Goal: Task Accomplishment & Management: Use online tool/utility

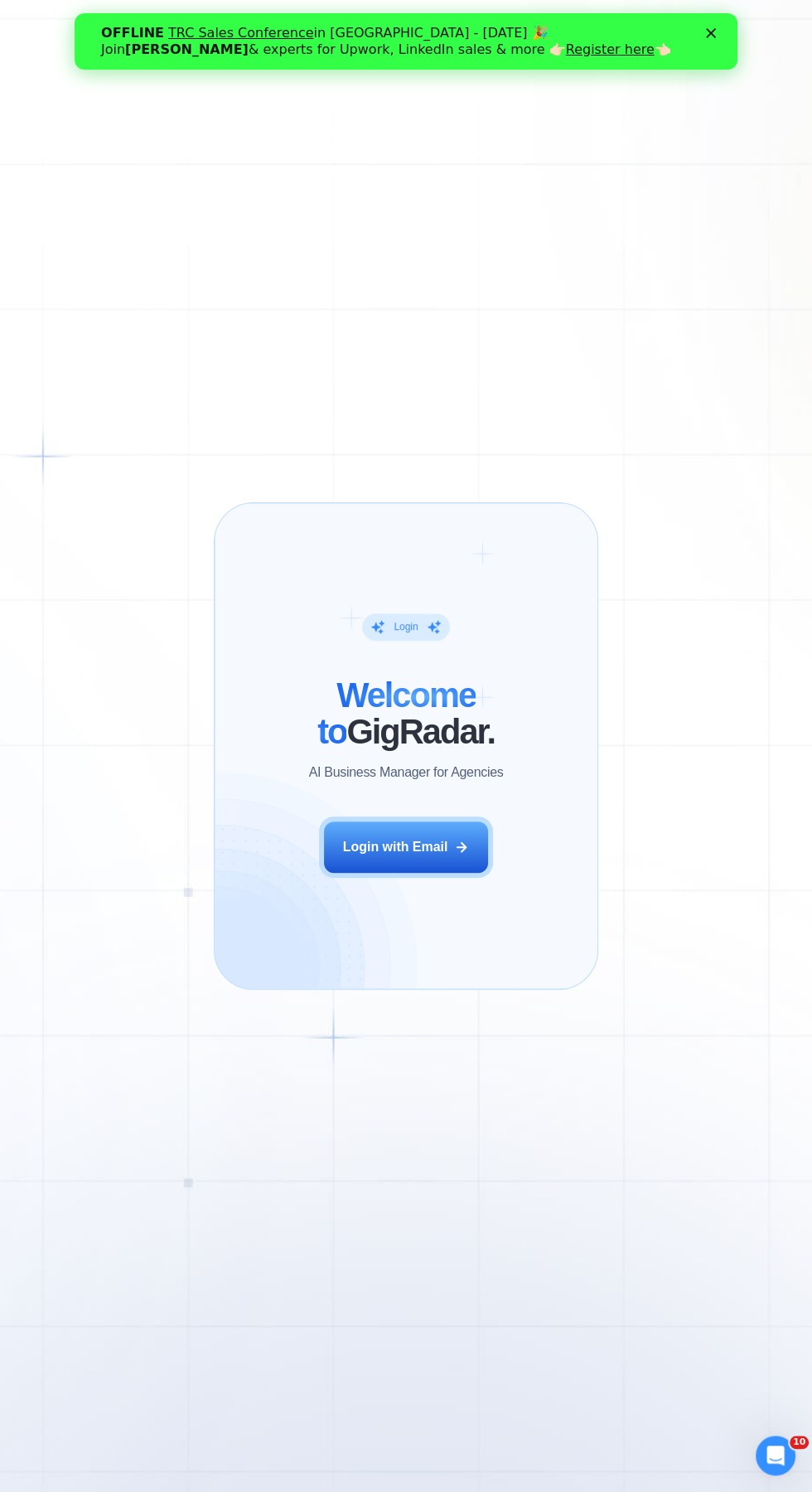
click at [424, 846] on div "Login with Email" at bounding box center [396, 847] width 105 height 18
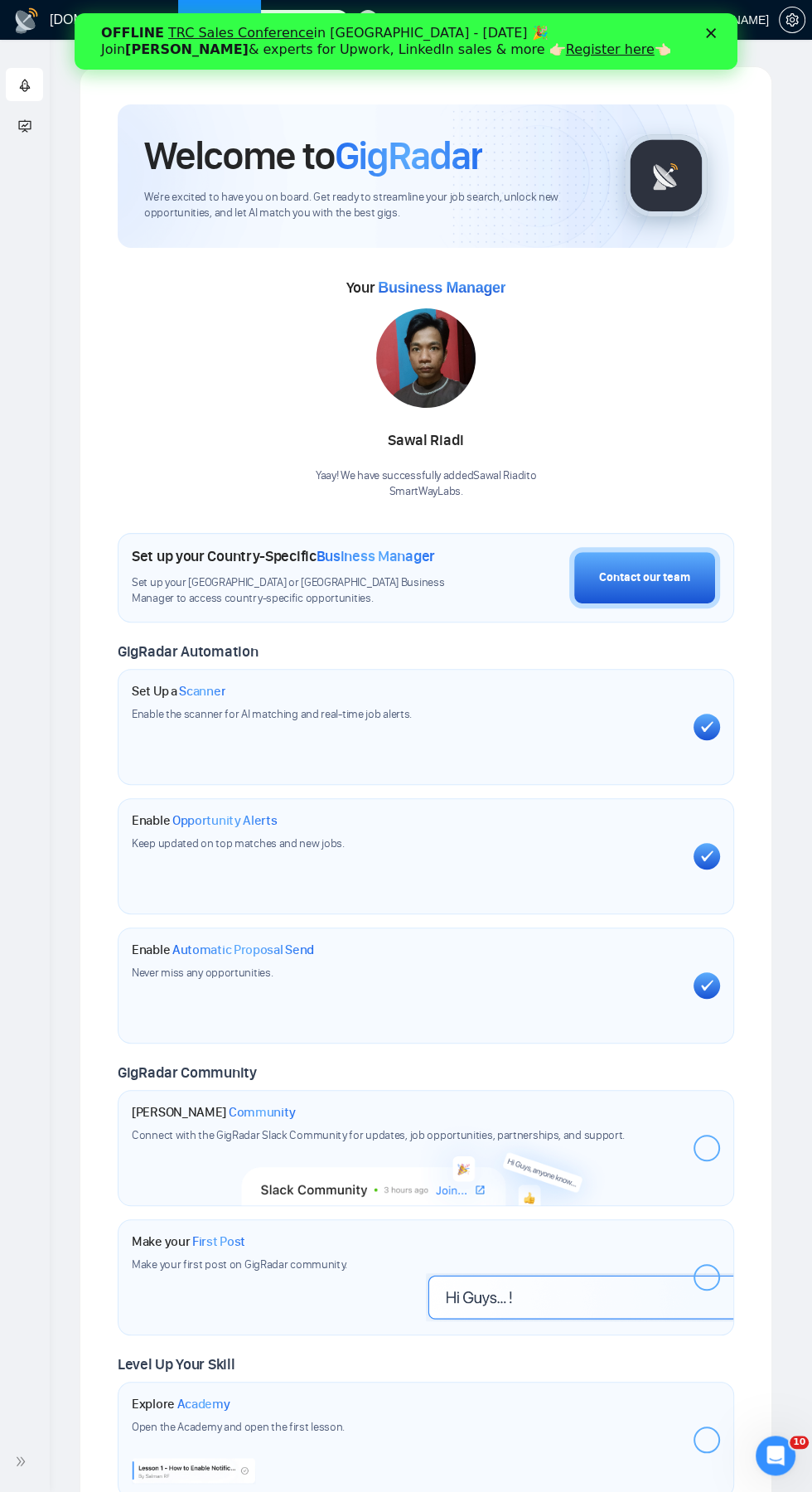
click at [697, 371] on div "Your Business Manager Sawal Riadi Yaay! We have successfully added Sawal Riadi …" at bounding box center [426, 387] width 617 height 225
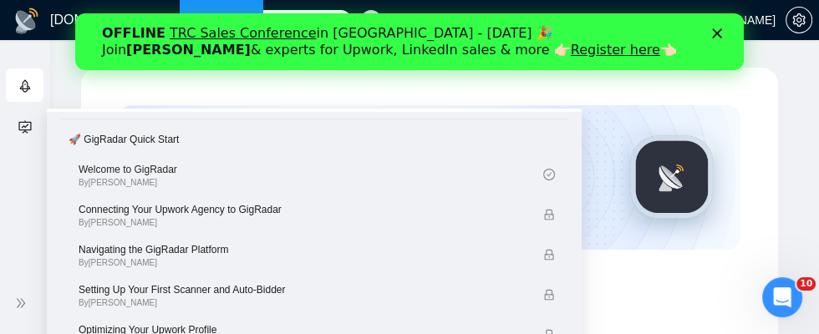
click at [717, 33] on polygon "Close" at bounding box center [717, 33] width 10 height 10
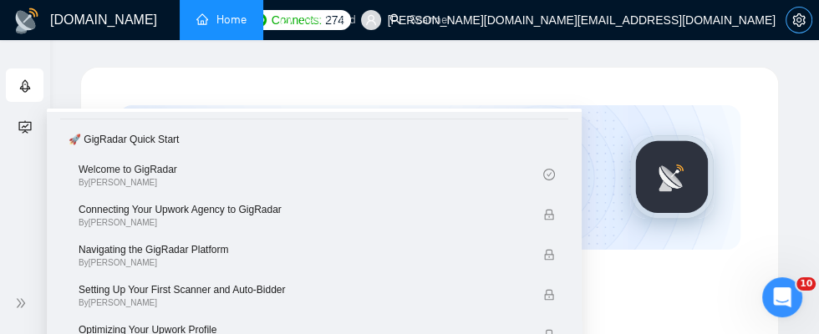
click at [803, 25] on icon "setting" at bounding box center [798, 19] width 13 height 13
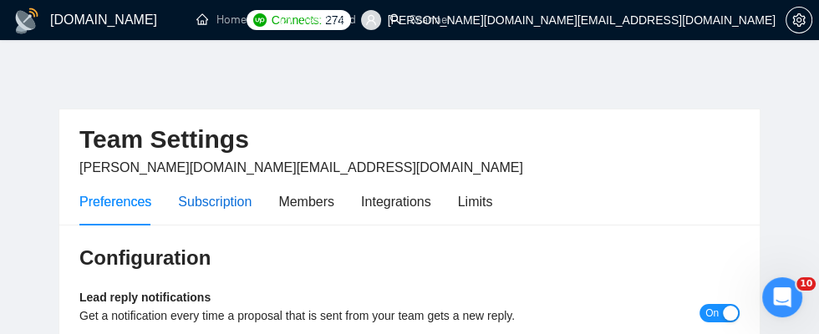
click at [219, 197] on div "Subscription" at bounding box center [215, 201] width 74 height 21
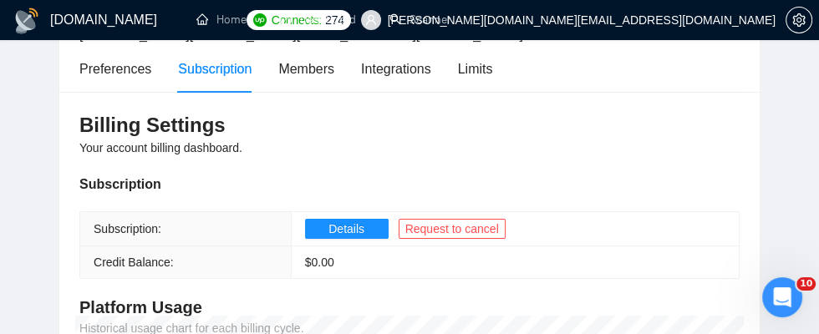
scroll to position [134, 0]
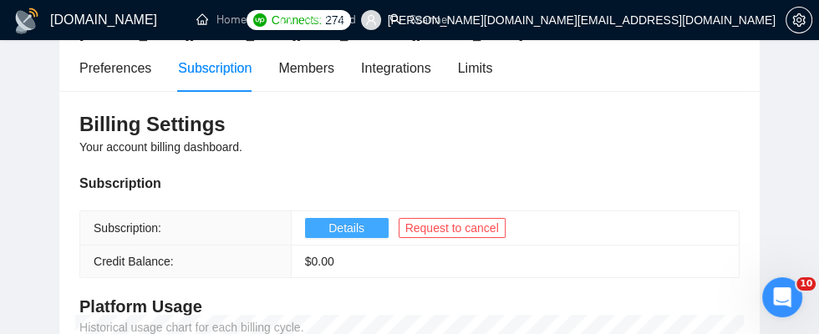
click at [342, 226] on span "Details" at bounding box center [346, 228] width 36 height 18
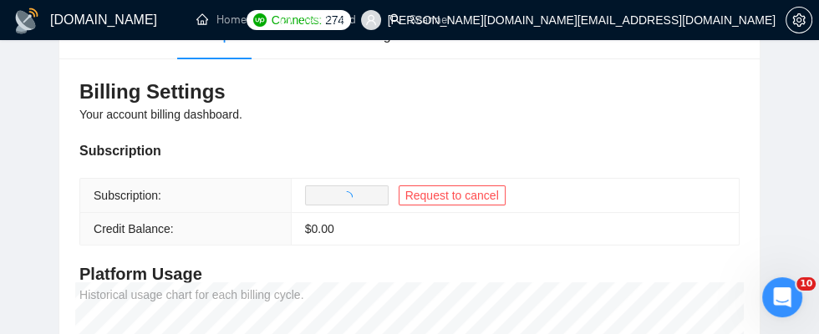
scroll to position [190, 0]
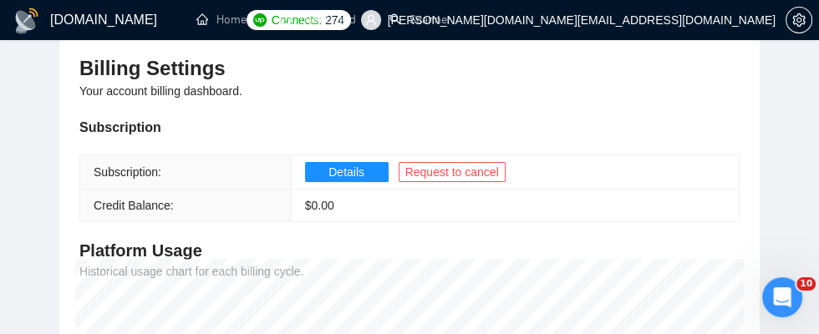
click at [314, 23] on link "Dashboard" at bounding box center [318, 20] width 76 height 14
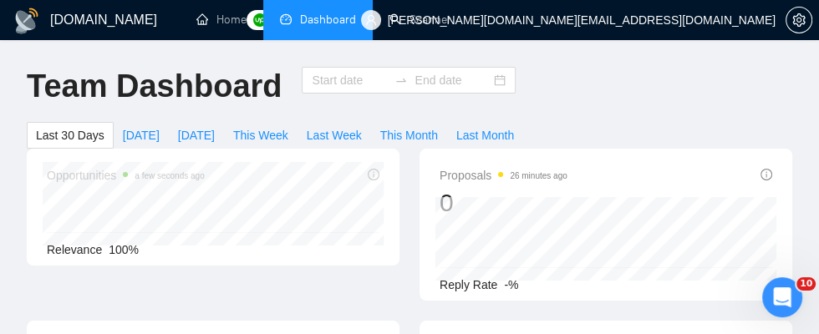
type input "[DATE]"
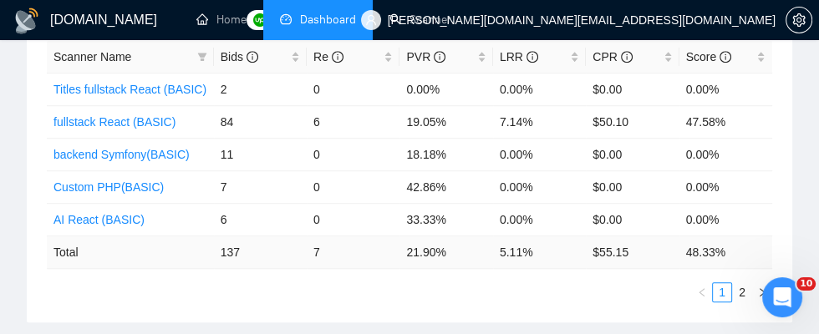
scroll to position [822, 0]
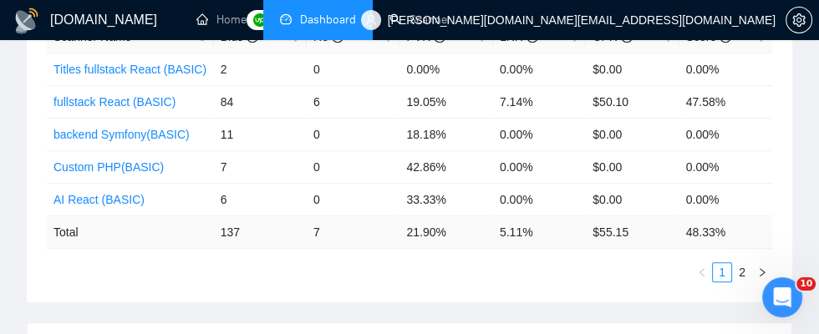
click at [742, 268] on link "2" at bounding box center [742, 272] width 18 height 18
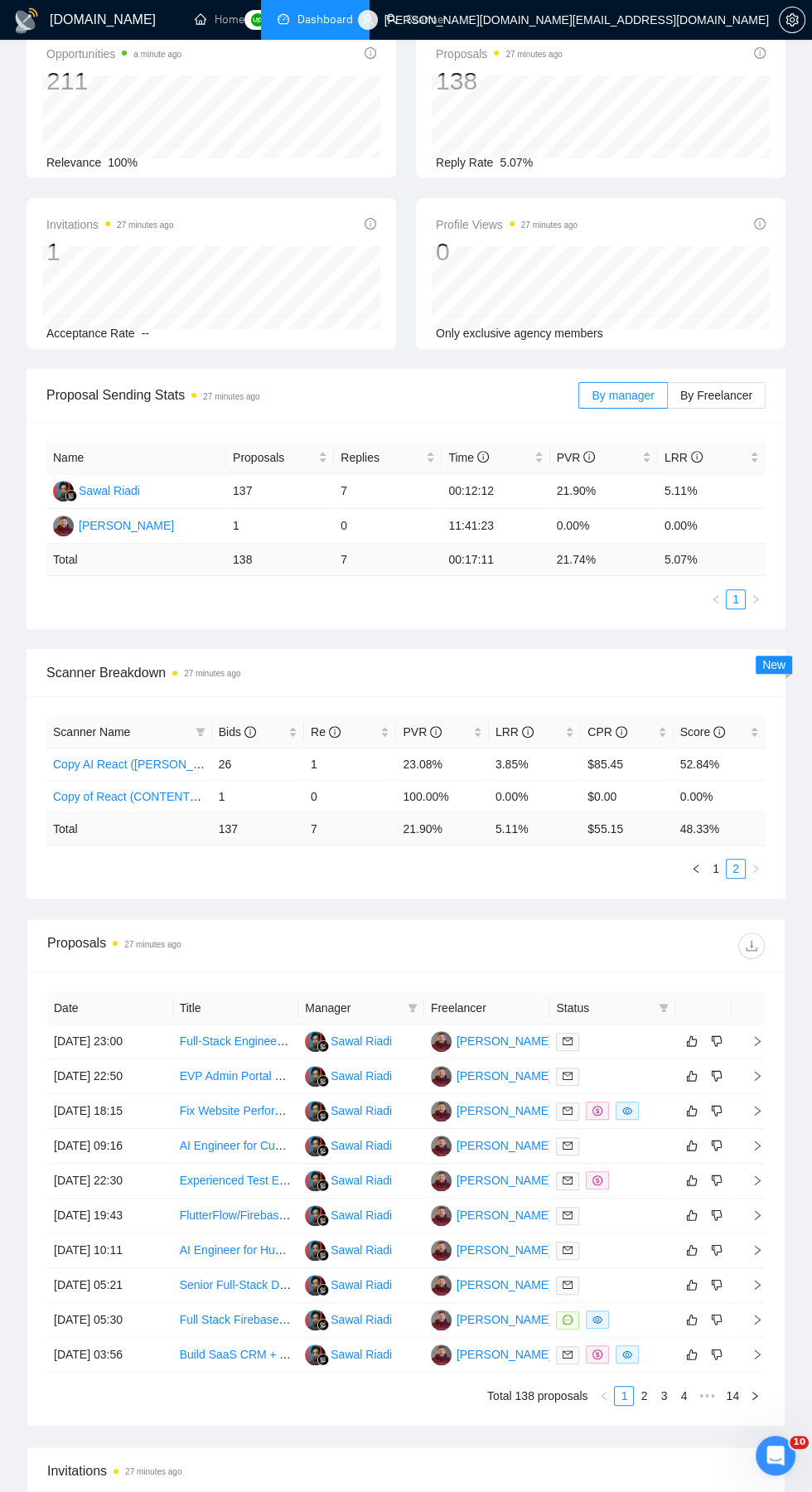
scroll to position [0, 0]
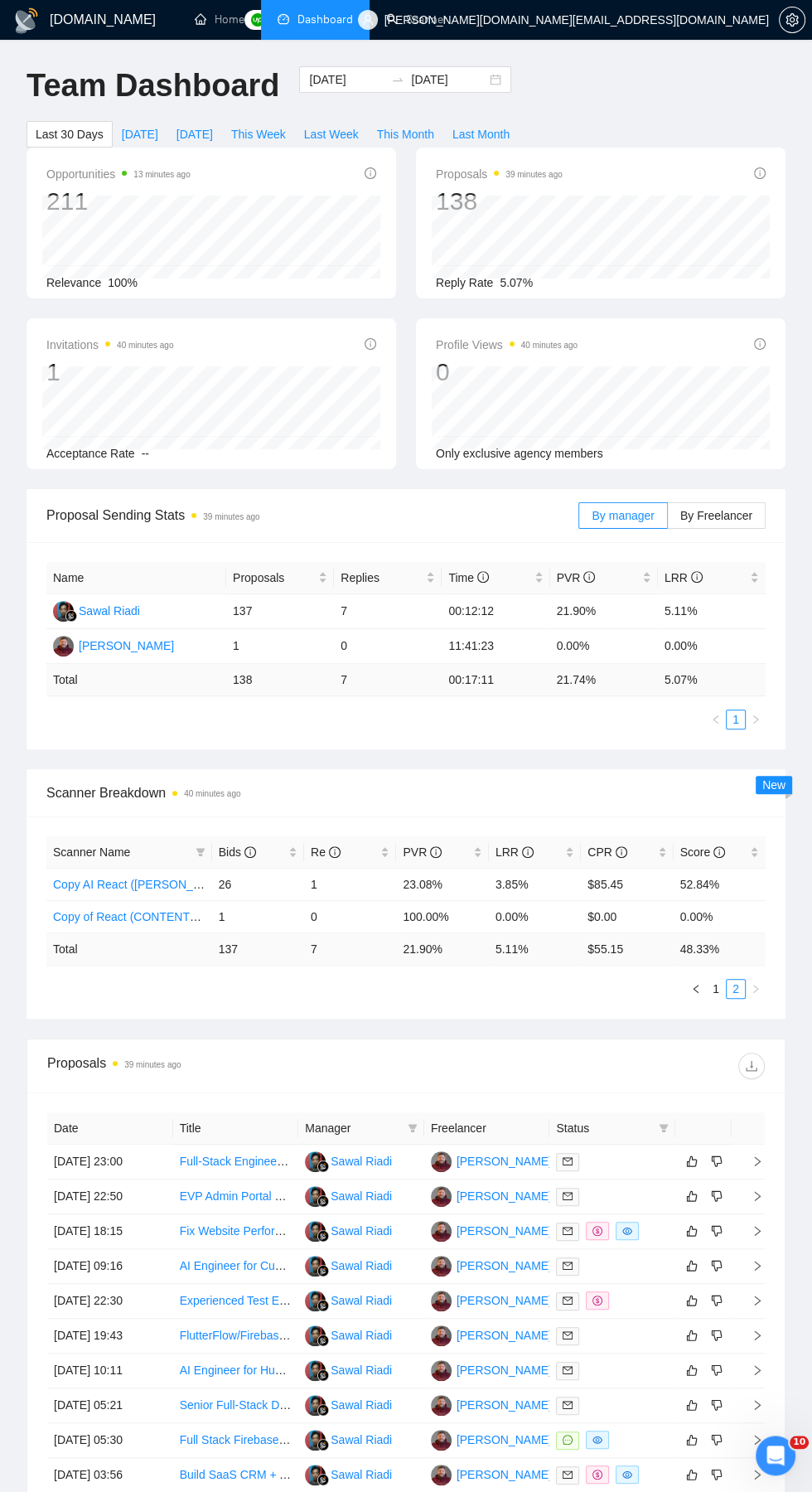
click at [428, 21] on link "Scanner" at bounding box center [416, 20] width 61 height 14
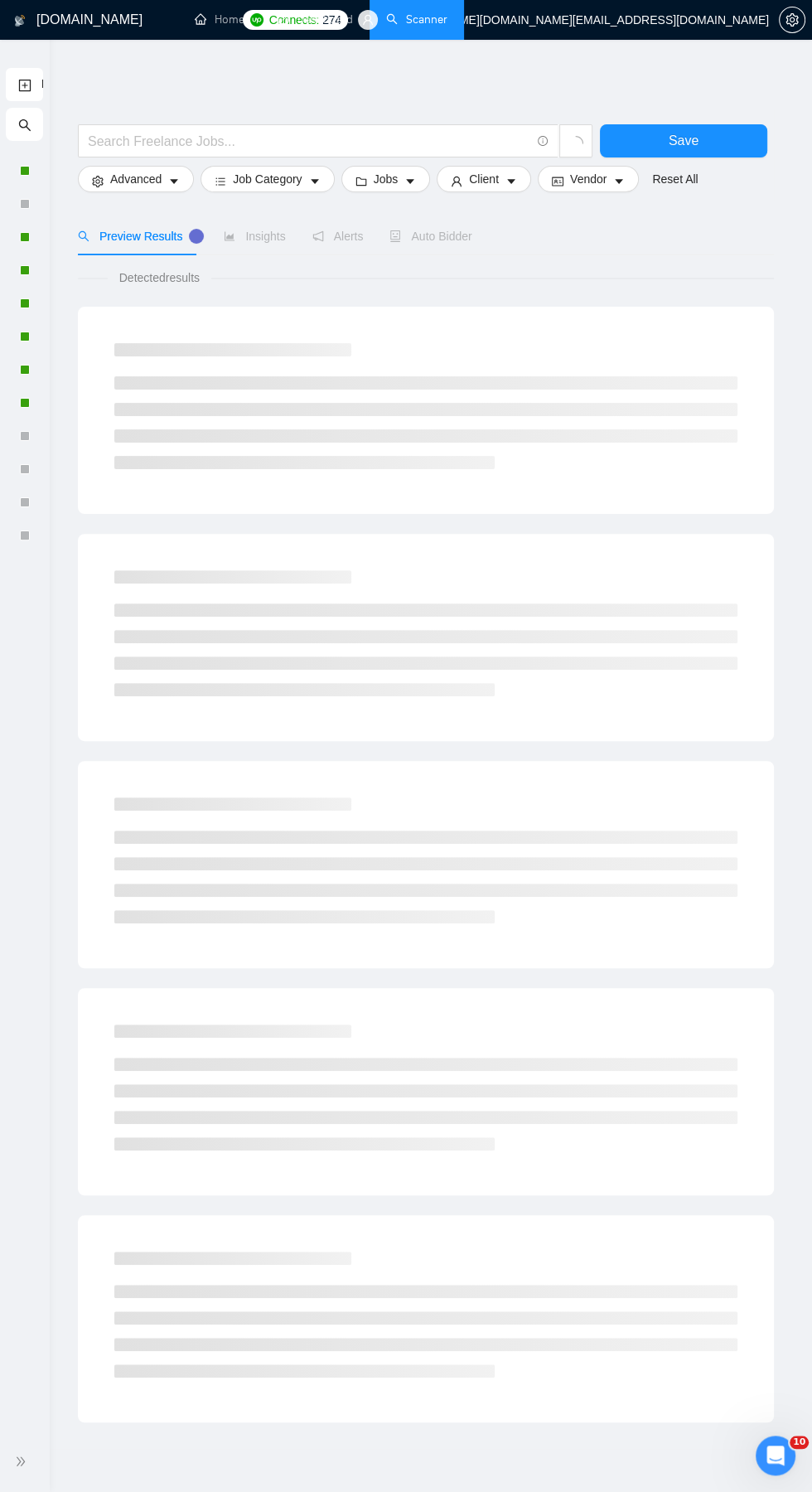
click at [46, 68] on ul "New Scanner" at bounding box center [25, 308] width 50 height 487
click at [48, 73] on ul "New Scanner" at bounding box center [25, 308] width 50 height 487
click at [20, 330] on icon "double-right" at bounding box center [21, 1460] width 8 height 9
